Goal: Transaction & Acquisition: Purchase product/service

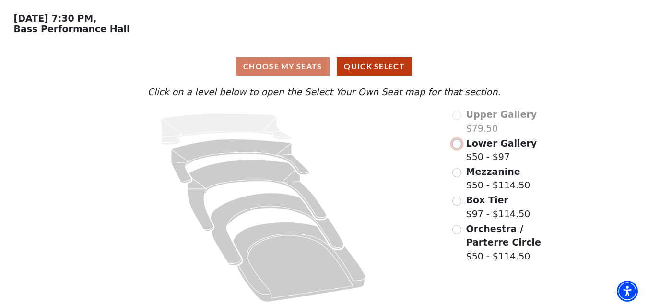
click at [459, 144] on input "radio" at bounding box center [457, 143] width 9 height 9
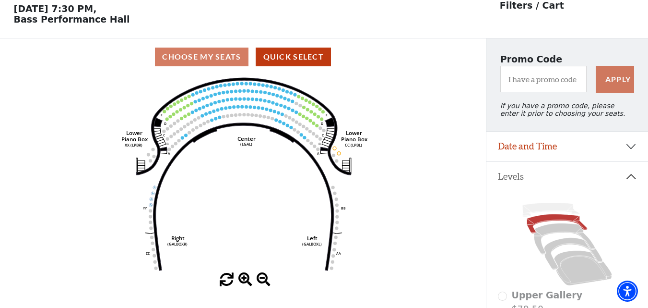
scroll to position [45, 0]
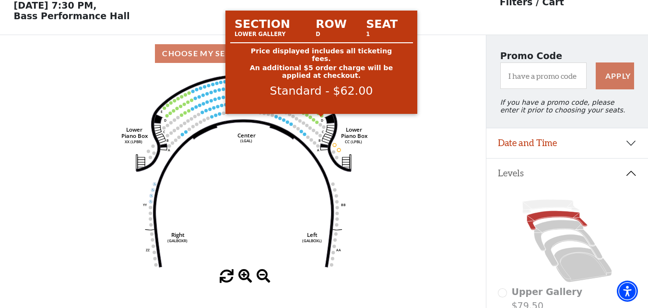
click at [321, 117] on circle at bounding box center [321, 115] width 3 height 3
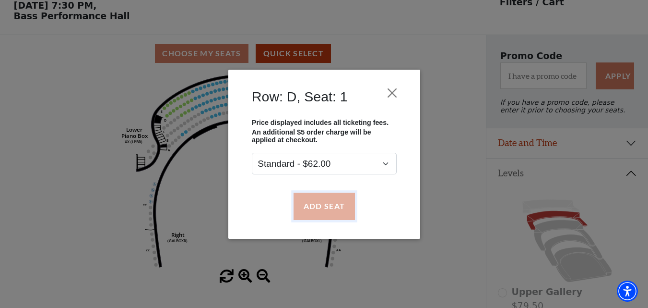
click at [333, 207] on button "Add Seat" at bounding box center [323, 205] width 61 height 27
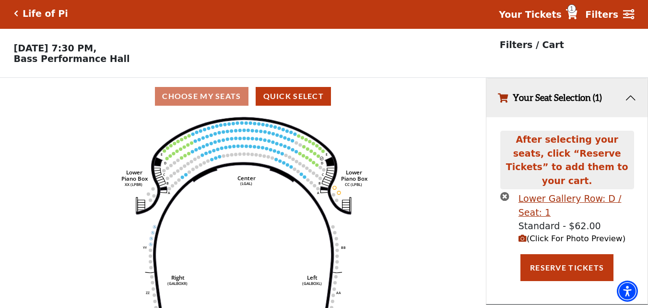
scroll to position [0, 0]
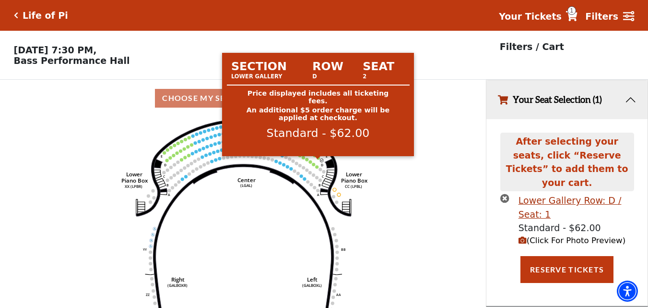
click at [319, 159] on circle at bounding box center [318, 157] width 3 height 3
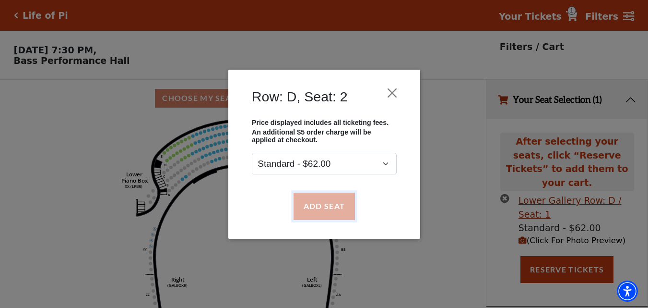
click at [327, 201] on button "Add Seat" at bounding box center [323, 205] width 61 height 27
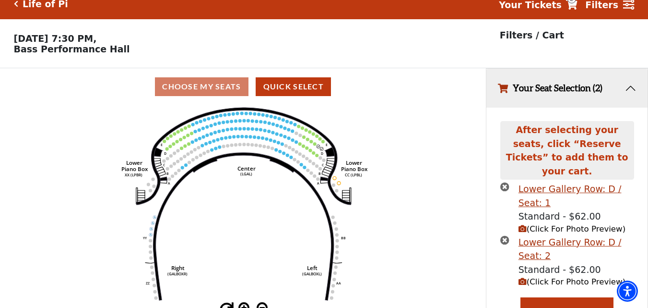
scroll to position [18, 0]
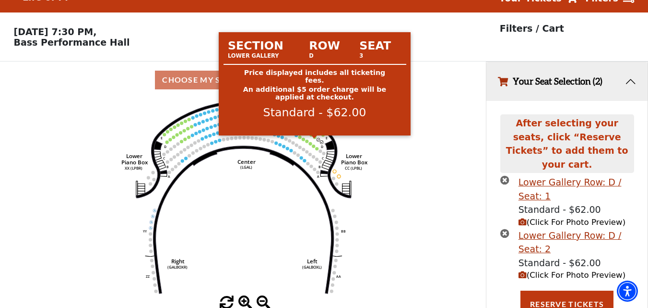
click at [314, 139] on circle at bounding box center [314, 136] width 3 height 3
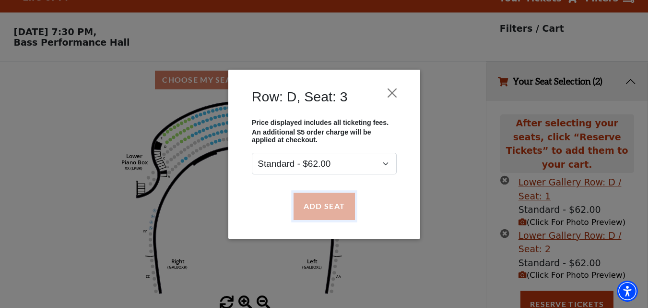
click at [323, 200] on button "Add Seat" at bounding box center [323, 205] width 61 height 27
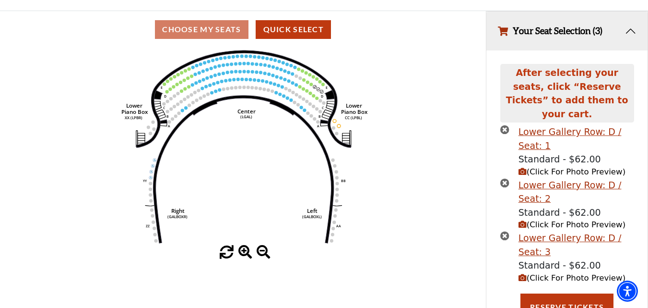
scroll to position [72, 0]
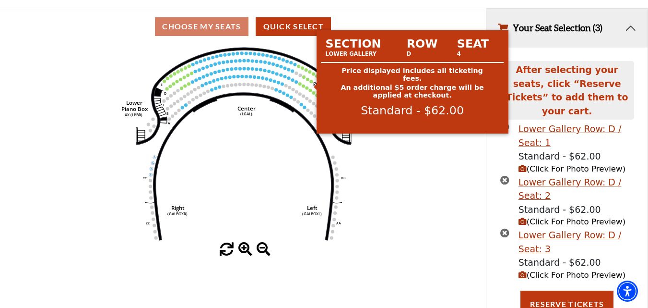
click at [312, 83] on circle at bounding box center [311, 81] width 3 height 3
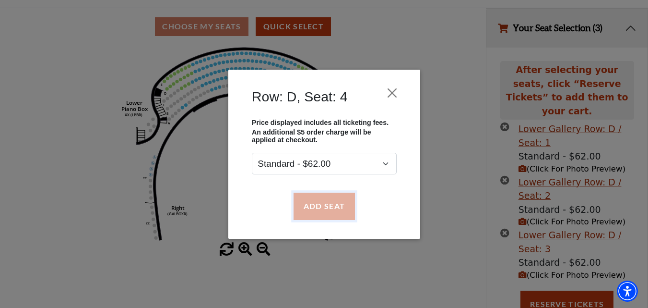
click at [345, 203] on button "Add Seat" at bounding box center [323, 205] width 61 height 27
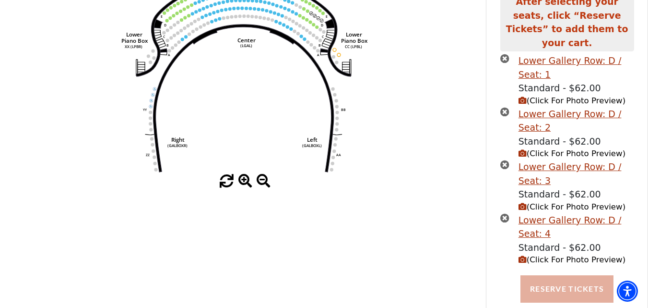
scroll to position [148, 0]
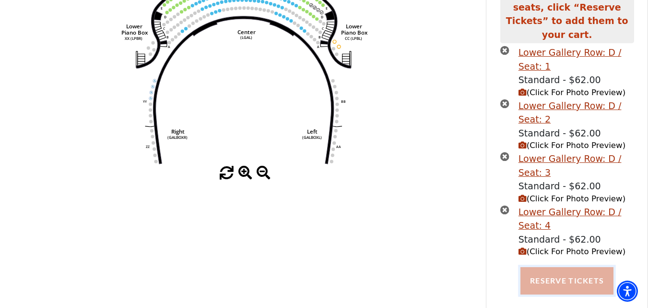
click at [546, 267] on button "Reserve Tickets" at bounding box center [567, 280] width 93 height 27
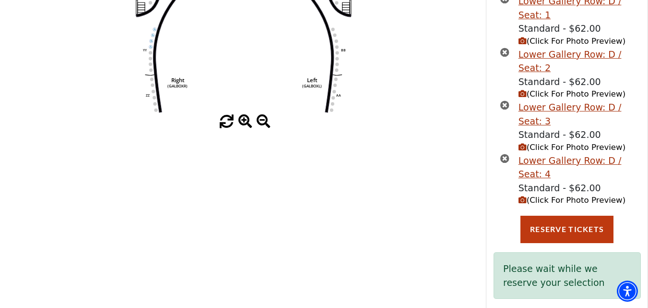
scroll to position [204, 0]
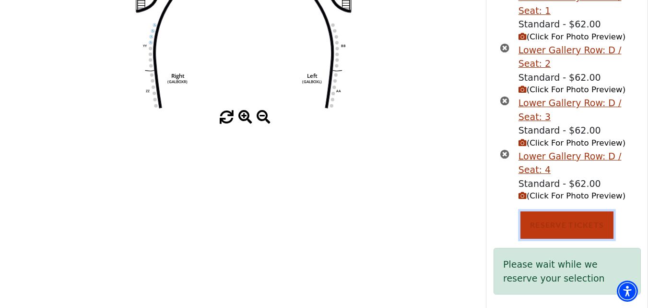
click at [552, 211] on button "Reserve Tickets" at bounding box center [567, 224] width 93 height 27
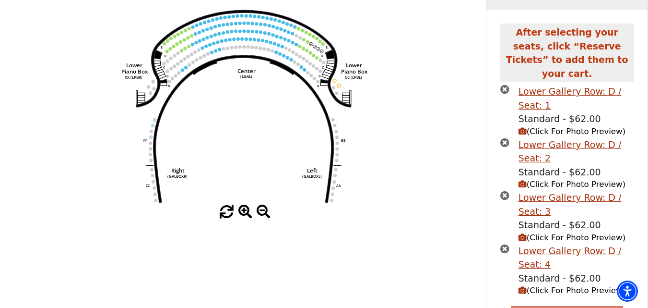
scroll to position [0, 0]
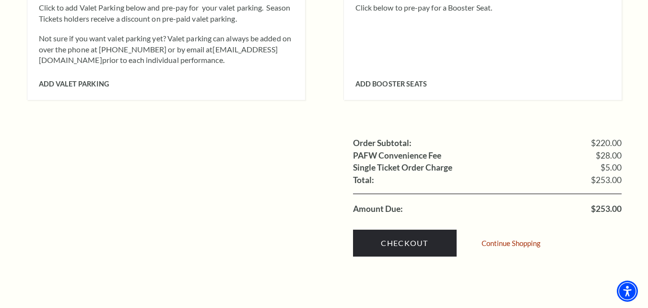
scroll to position [912, 0]
